Goal: Task Accomplishment & Management: Manage account settings

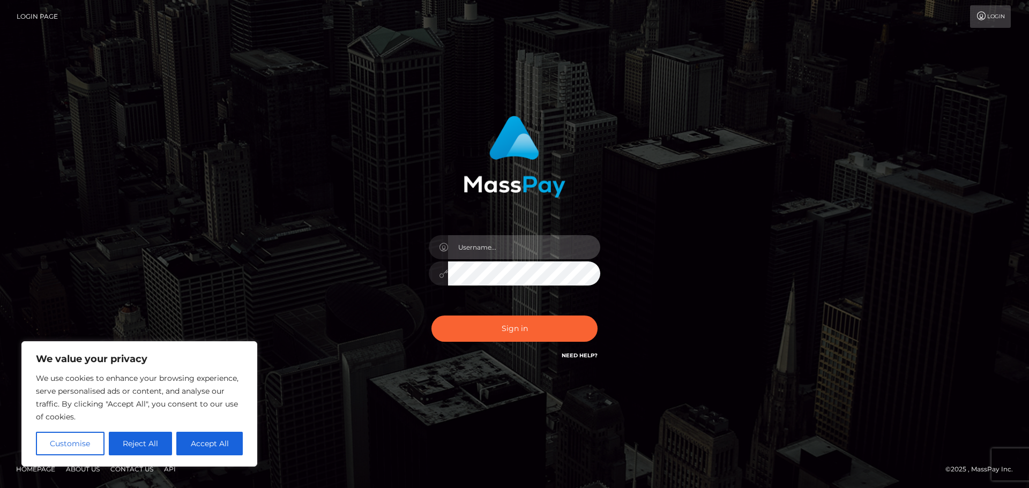
click at [482, 246] on input "text" at bounding box center [524, 247] width 152 height 24
click at [225, 435] on button "Accept All" at bounding box center [209, 444] width 66 height 24
checkbox input "true"
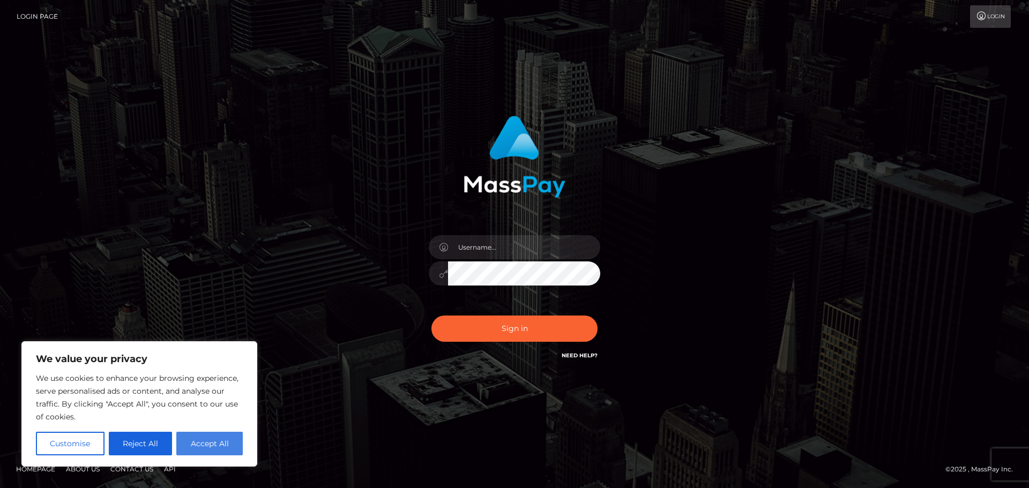
checkbox input "true"
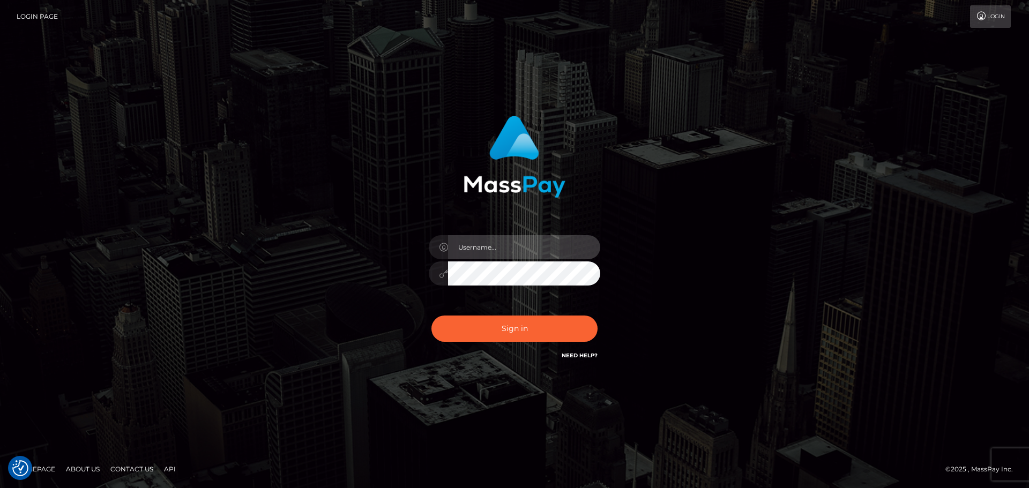
click at [493, 244] on input "text" at bounding box center [524, 247] width 152 height 24
click at [371, 310] on div at bounding box center [514, 244] width 297 height 273
drag, startPoint x: 513, startPoint y: 252, endPoint x: 517, endPoint y: 257, distance: 6.5
click at [513, 252] on input "text" at bounding box center [524, 247] width 152 height 24
type input "Clodaghlunaria@gmail.com"
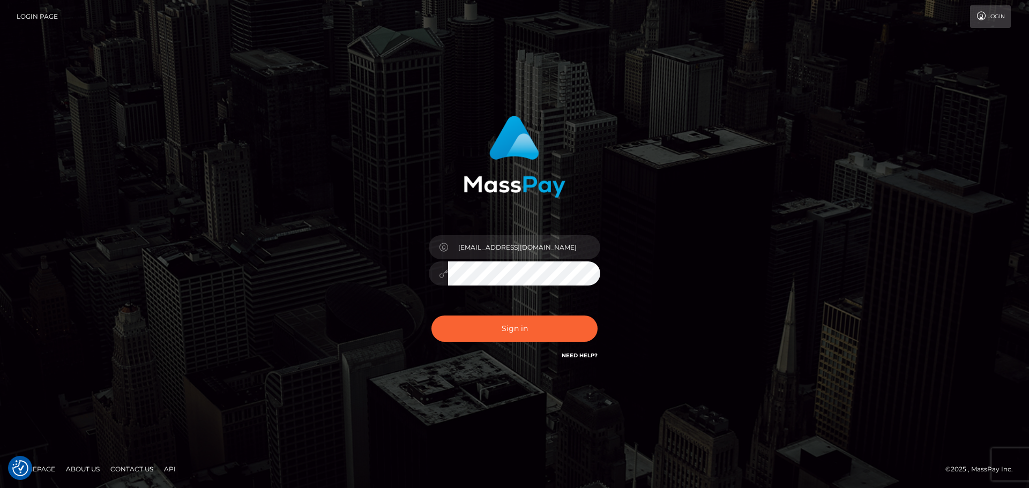
click at [431, 316] on button "Sign in" at bounding box center [514, 329] width 166 height 26
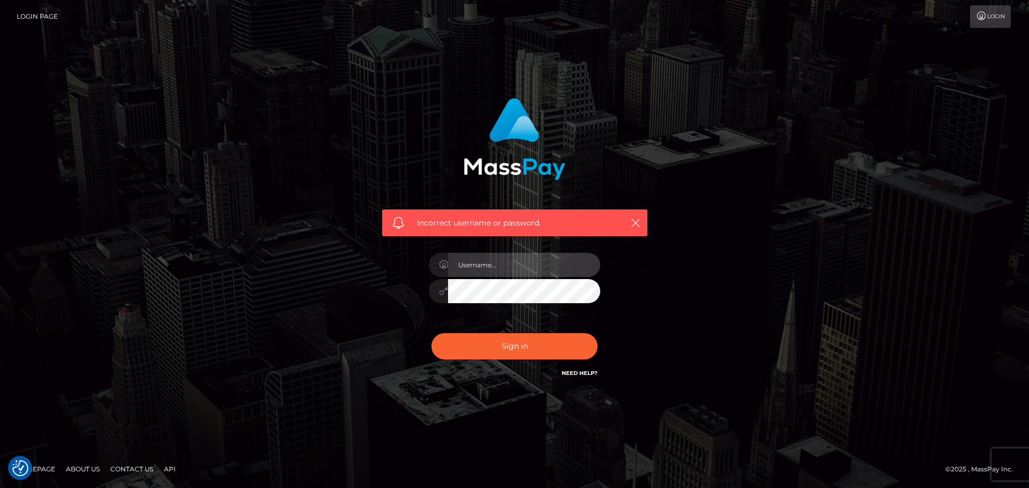
click at [514, 265] on input "text" at bounding box center [524, 265] width 152 height 24
type input "clodagh_lunaria"
click at [431, 333] on button "Sign in" at bounding box center [514, 346] width 166 height 26
click at [41, 14] on link "Login Page" at bounding box center [37, 16] width 41 height 23
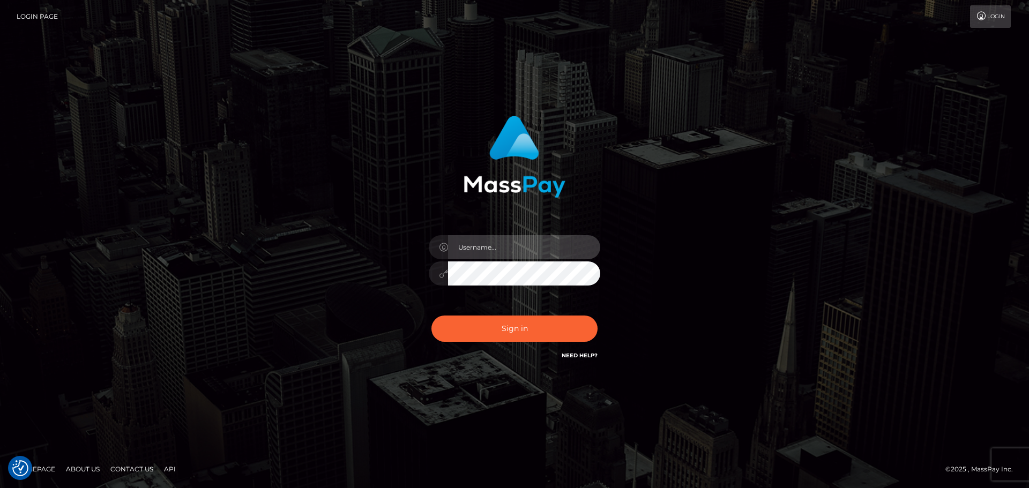
click at [533, 242] on input "text" at bounding box center [524, 247] width 152 height 24
click at [301, 278] on div "Sign in" at bounding box center [514, 244] width 611 height 273
click at [586, 355] on link "Need Help?" at bounding box center [580, 355] width 36 height 7
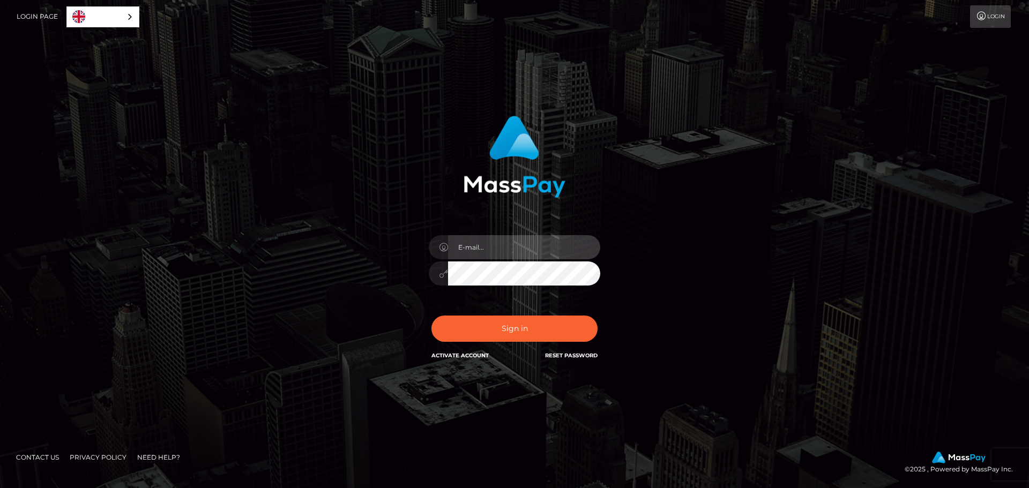
click at [504, 250] on input "email" at bounding box center [524, 247] width 152 height 24
click at [538, 241] on input "email" at bounding box center [524, 247] width 152 height 24
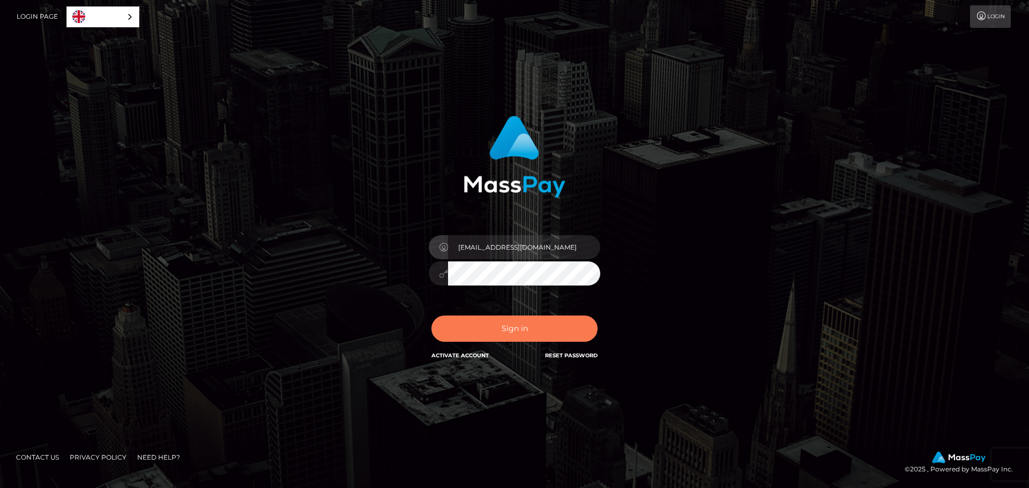
type input "[EMAIL_ADDRESS][DOMAIN_NAME]"
click at [532, 324] on button "Sign in" at bounding box center [514, 329] width 166 height 26
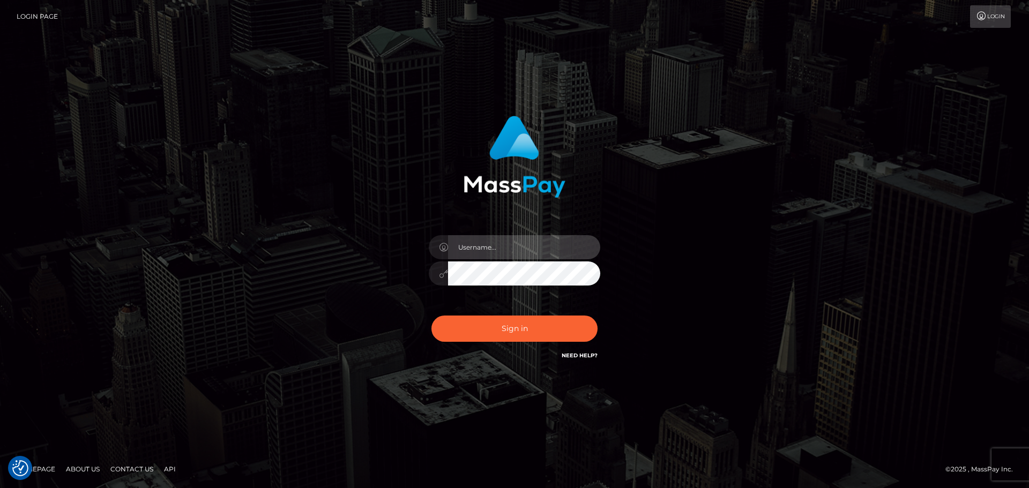
click at [492, 252] on input "text" at bounding box center [524, 247] width 152 height 24
type input "[EMAIL_ADDRESS][DOMAIN_NAME]"
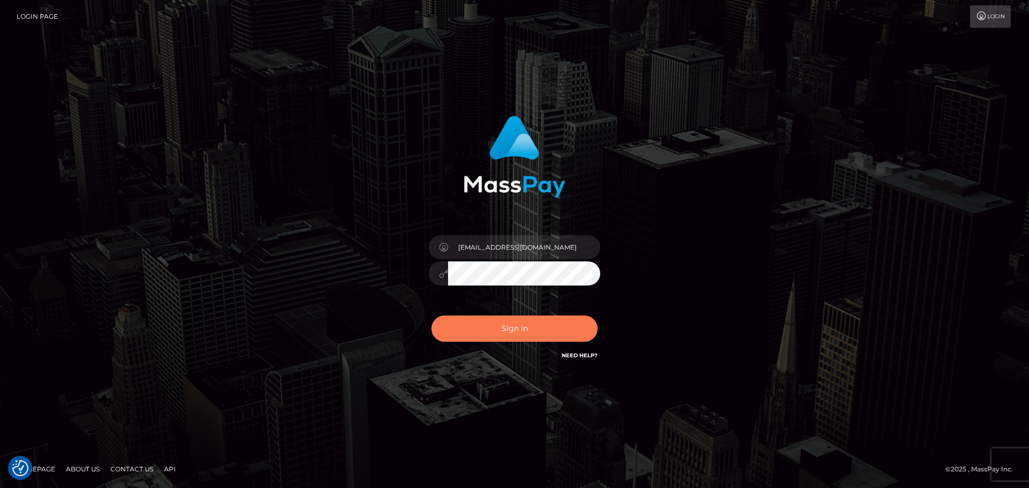
click at [517, 327] on button "Sign in" at bounding box center [514, 329] width 166 height 26
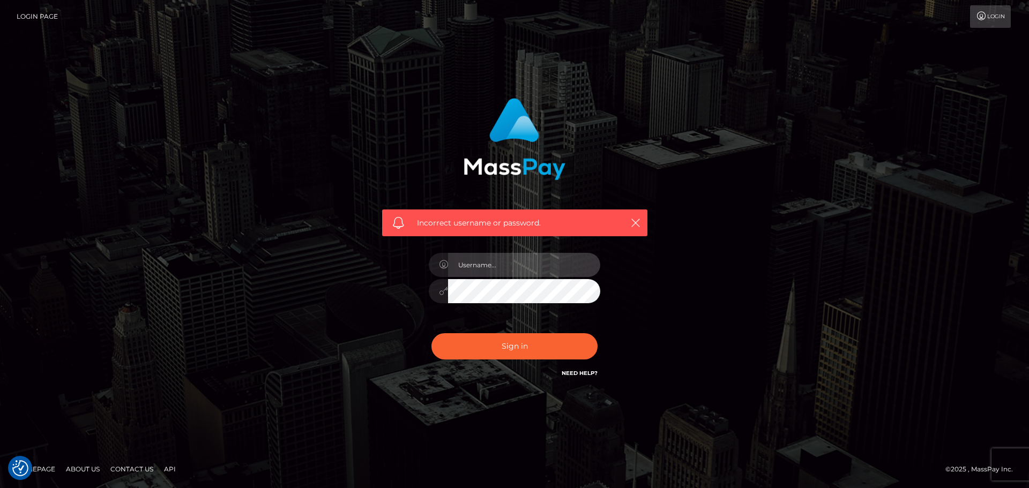
click at [513, 261] on input "text" at bounding box center [524, 265] width 152 height 24
type input "[EMAIL_ADDRESS][DOMAIN_NAME]"
click at [381, 289] on div "Incorrect username or password. clodaghlunaria@gmail.com" at bounding box center [514, 238] width 281 height 297
click at [431, 333] on button "Sign in" at bounding box center [514, 346] width 166 height 26
click at [535, 255] on input "text" at bounding box center [524, 265] width 152 height 24
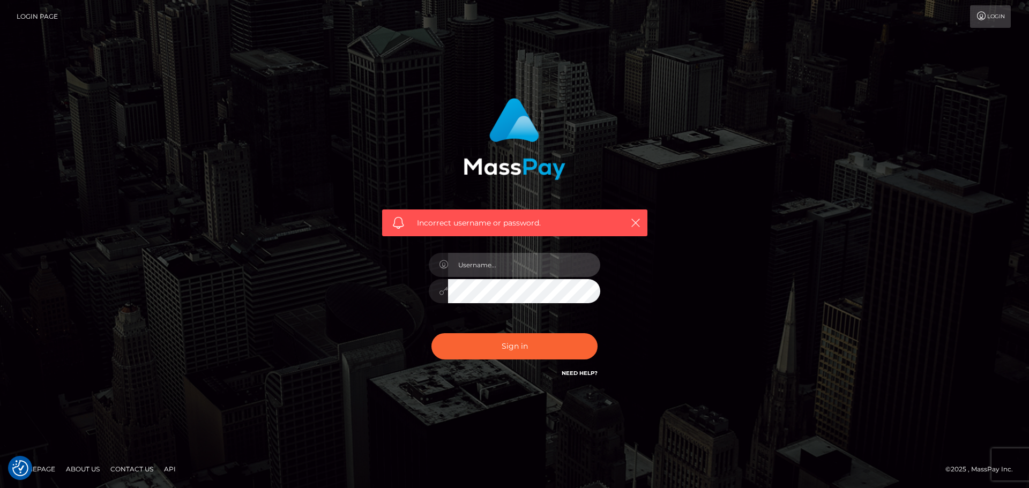
type input "[EMAIL_ADDRESS][DOMAIN_NAME]"
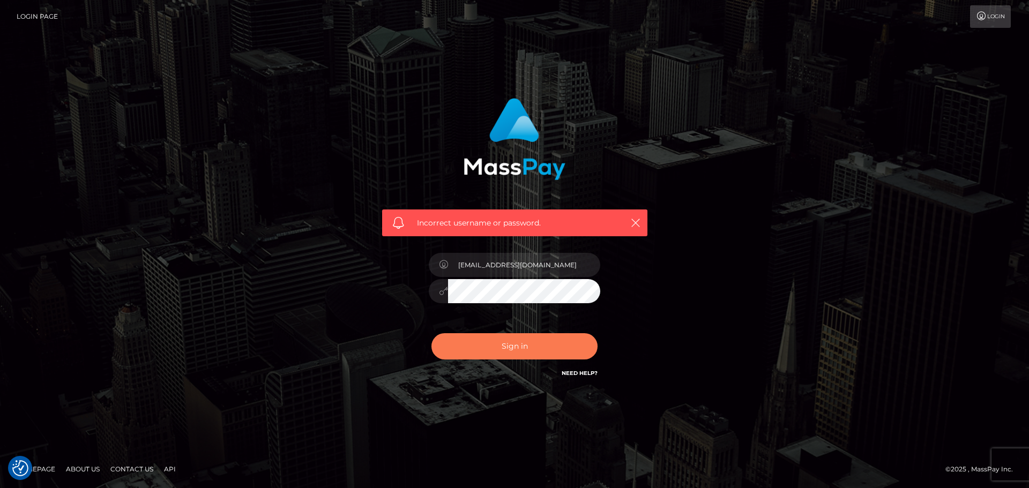
click at [451, 343] on button "Sign in" at bounding box center [514, 346] width 166 height 26
click at [990, 20] on link "Login" at bounding box center [990, 16] width 41 height 23
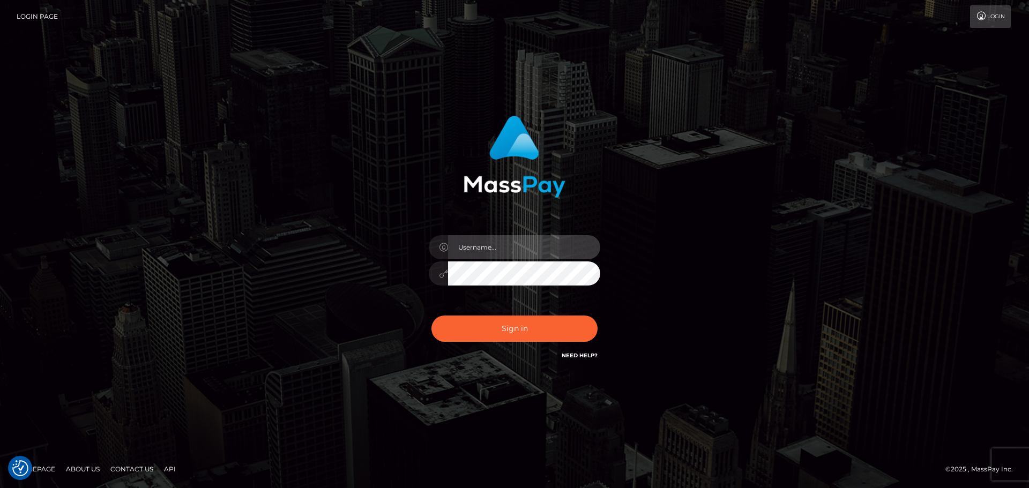
click at [536, 247] on input "text" at bounding box center [524, 247] width 152 height 24
type input "clodaghlunaria@gmail.com"
click at [389, 274] on div "clodaghlunaria@gmail.com Sign in" at bounding box center [514, 239] width 281 height 262
click at [431, 316] on button "Sign in" at bounding box center [514, 329] width 166 height 26
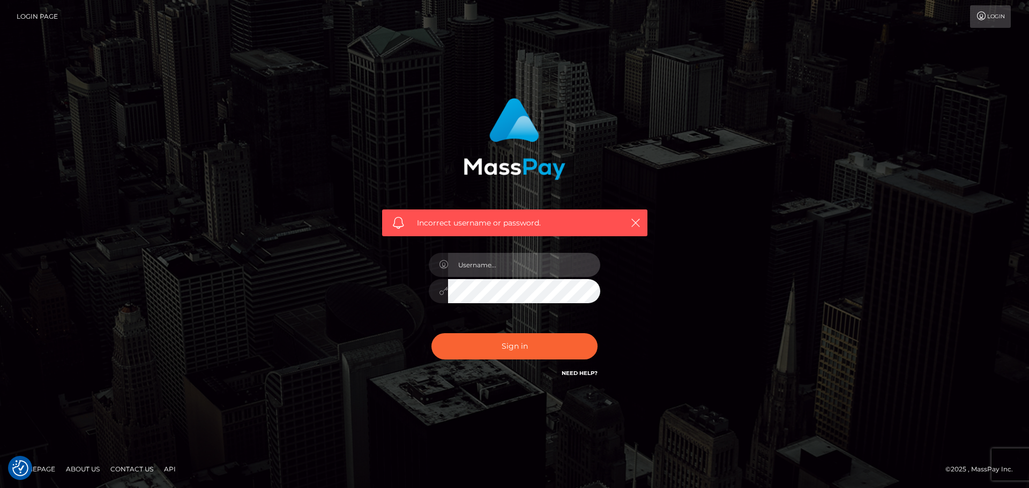
click at [473, 257] on input "text" at bounding box center [524, 265] width 152 height 24
type input "[EMAIL_ADDRESS][DOMAIN_NAME]"
click at [380, 295] on div "Incorrect username or password. clodaghlunaria@gmail.com" at bounding box center [514, 238] width 281 height 297
click at [431, 333] on button "Sign in" at bounding box center [514, 346] width 166 height 26
click at [591, 376] on link "Need Help?" at bounding box center [580, 373] width 36 height 7
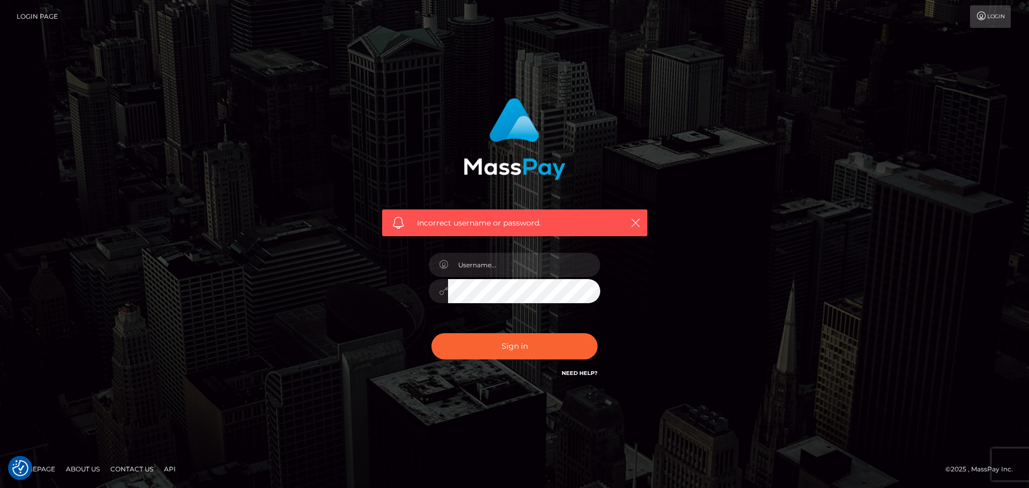
click at [549, 171] on img at bounding box center [515, 139] width 102 height 82
